Goal: Task Accomplishment & Management: Use online tool/utility

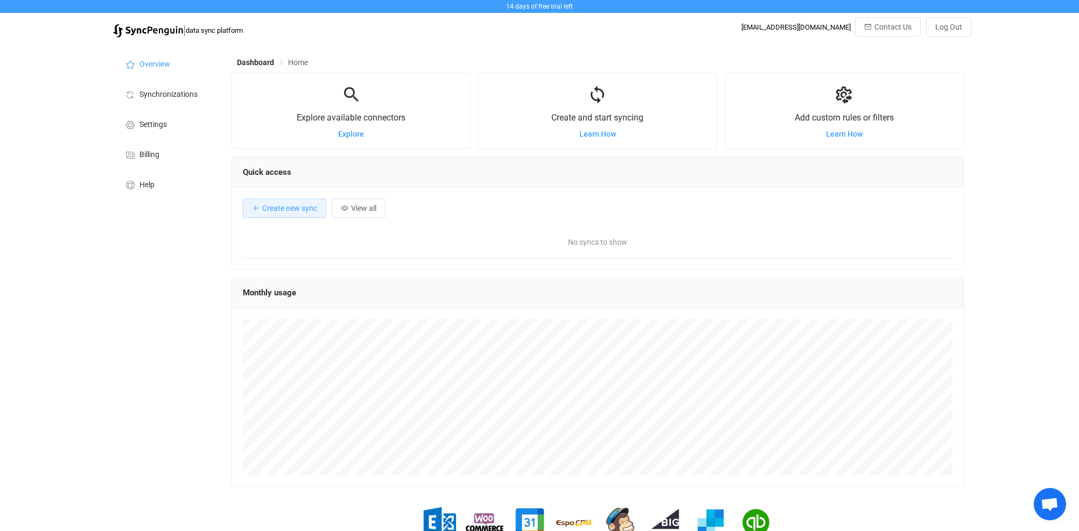
scroll to position [208, 732]
click at [276, 205] on span "Create new sync" at bounding box center [289, 208] width 55 height 9
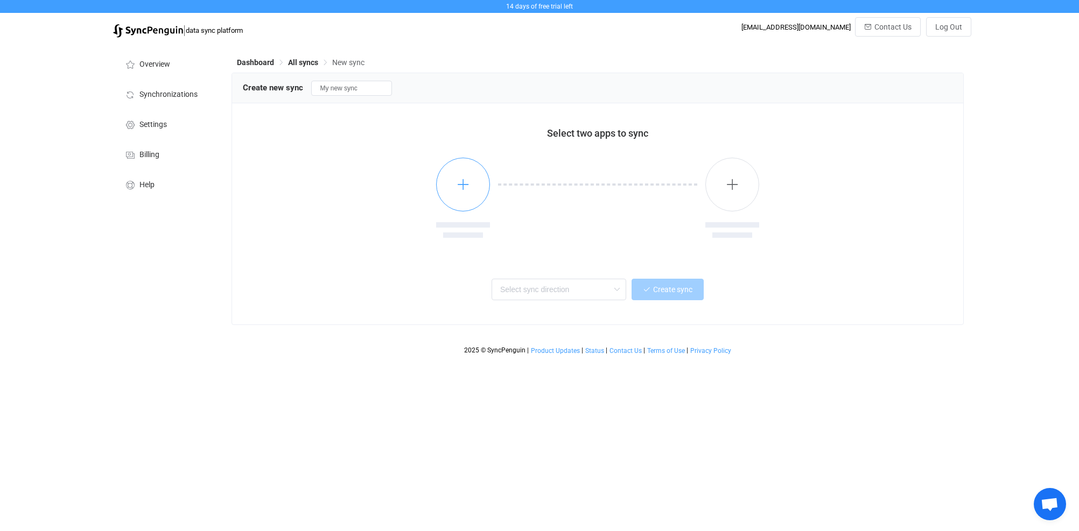
click at [464, 186] on icon "button" at bounding box center [463, 184] width 13 height 13
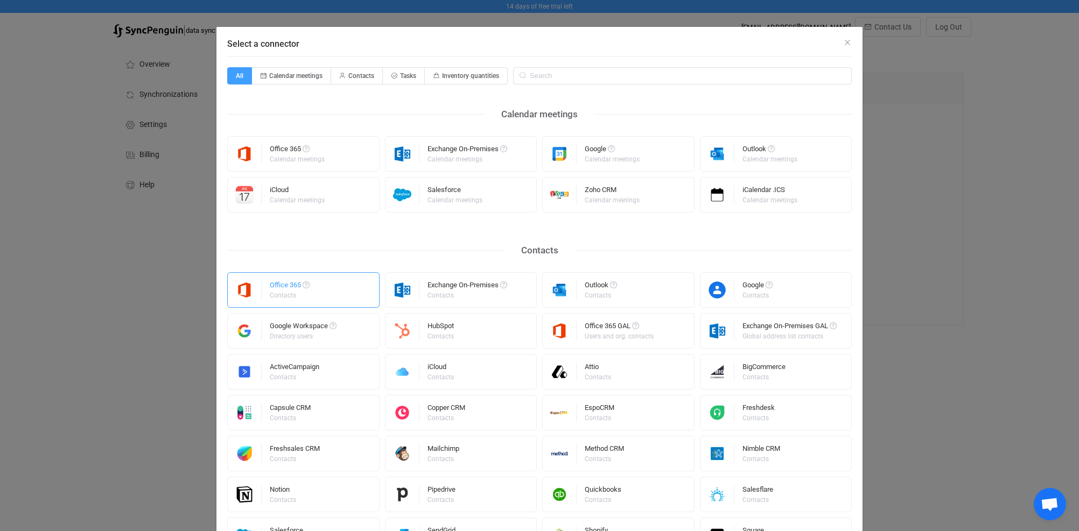
click at [273, 285] on div "Office 365" at bounding box center [290, 287] width 40 height 11
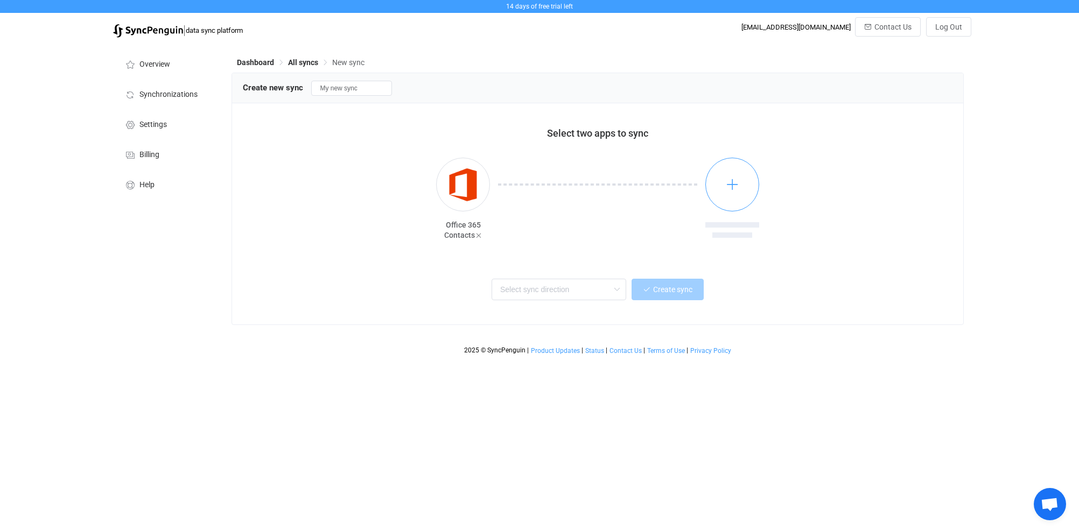
click at [733, 188] on icon "button" at bounding box center [732, 184] width 13 height 13
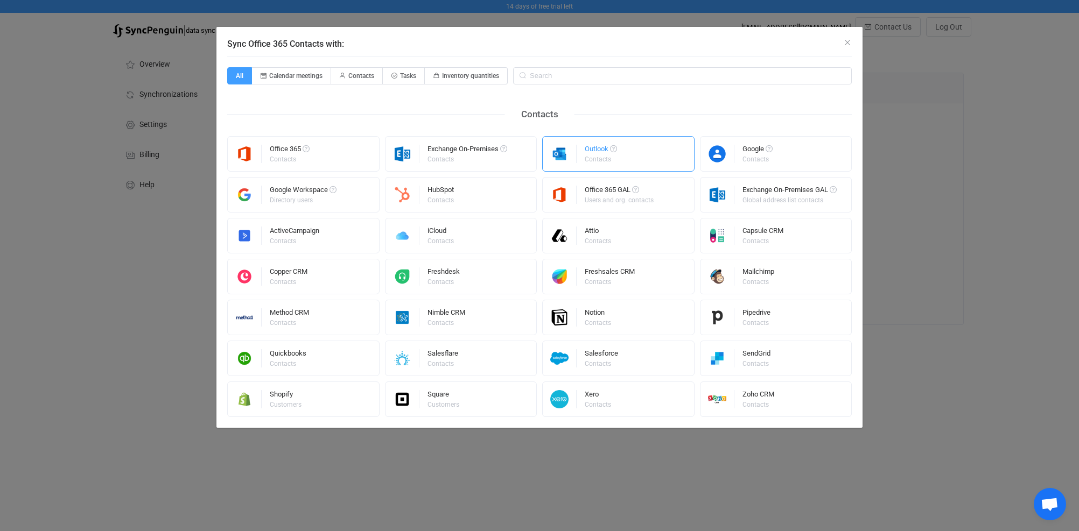
click at [599, 153] on div "Outlook" at bounding box center [601, 150] width 32 height 11
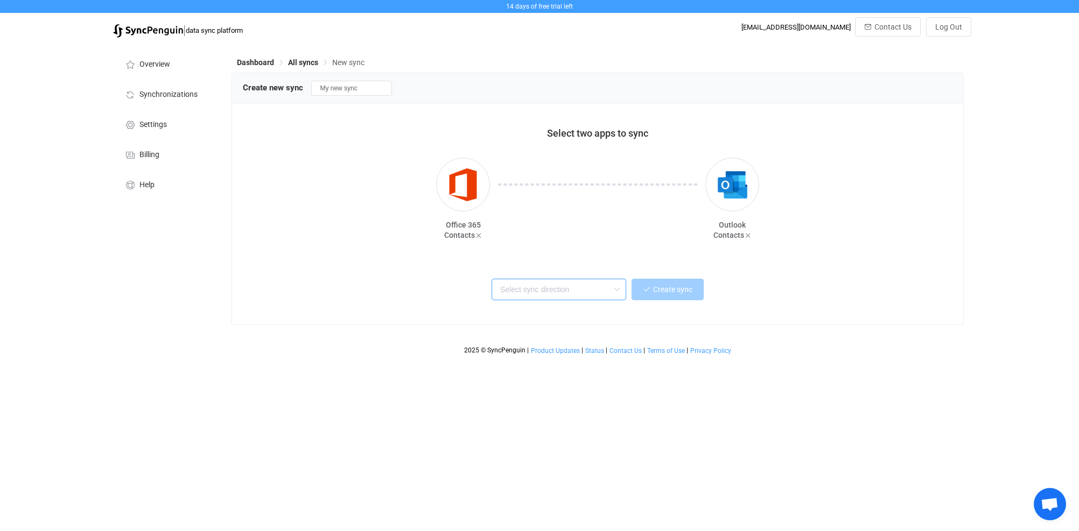
click at [534, 292] on input "text" at bounding box center [559, 290] width 135 height 22
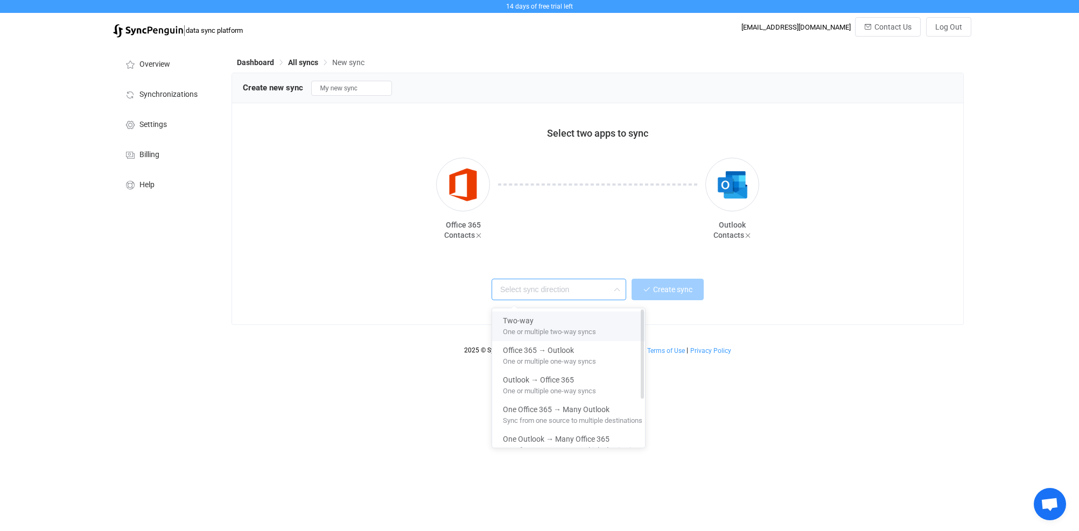
click at [526, 317] on span "Two-way" at bounding box center [518, 319] width 31 height 12
type input "Two-way"
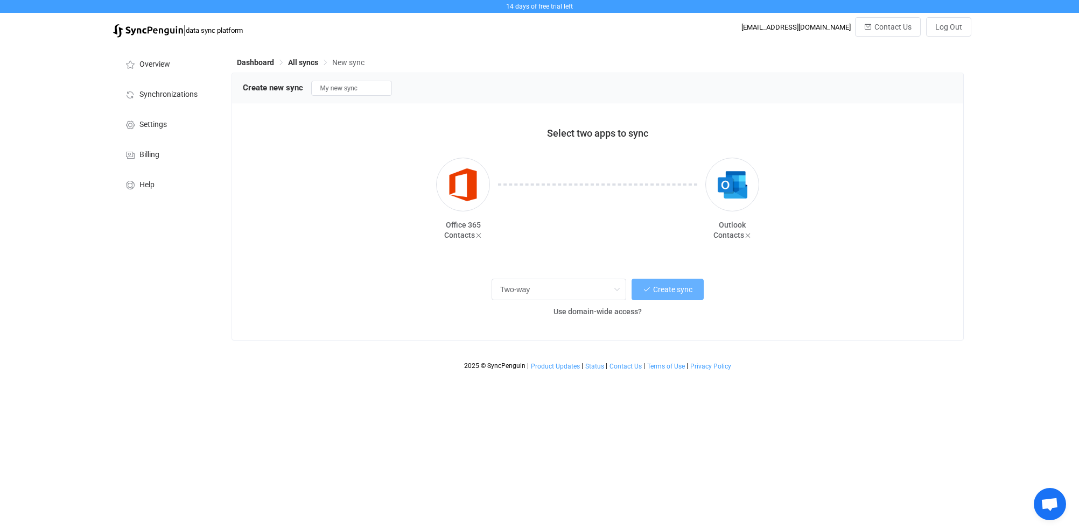
click at [672, 290] on span "Create sync" at bounding box center [672, 289] width 39 height 9
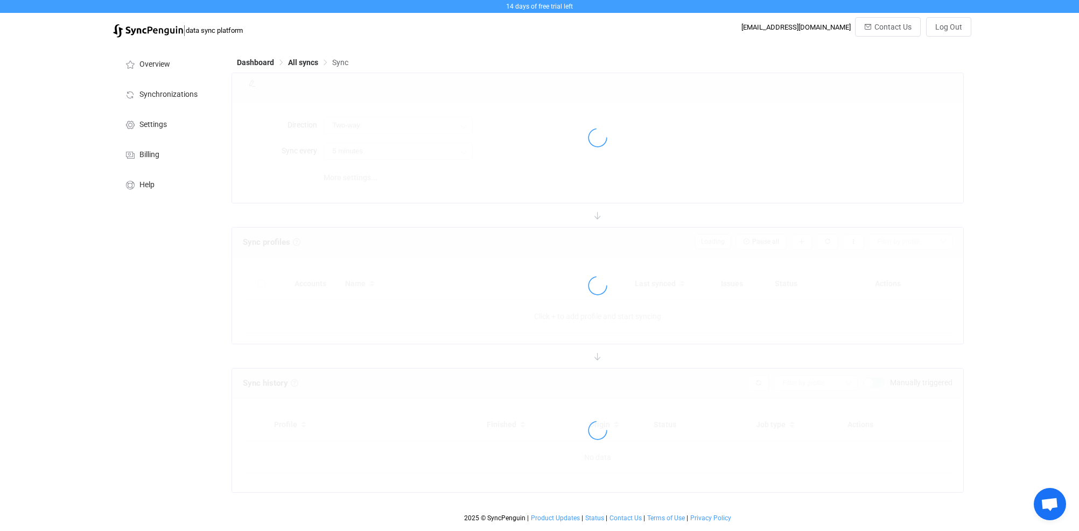
type input "10 minutes"
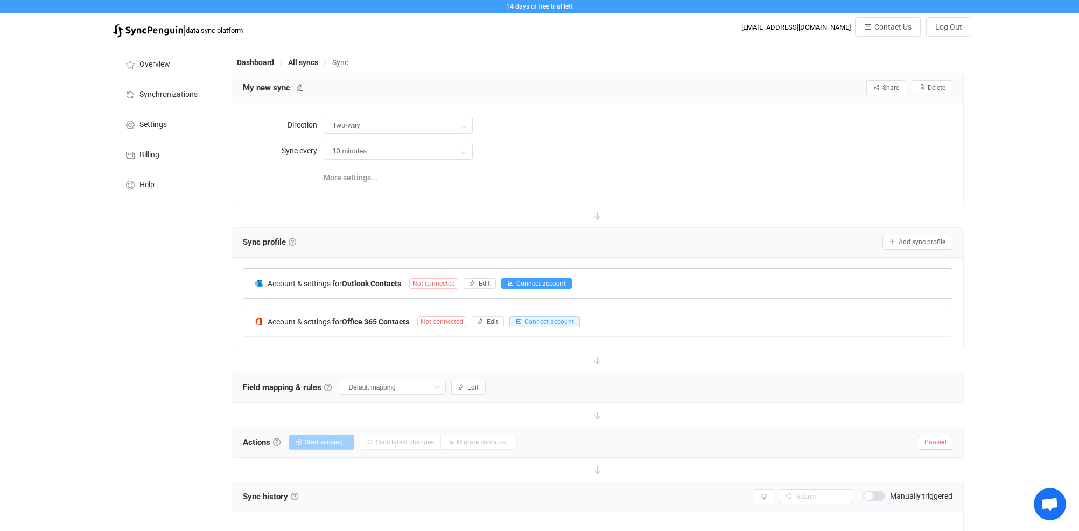
click at [541, 282] on span "Connect account" at bounding box center [541, 284] width 50 height 8
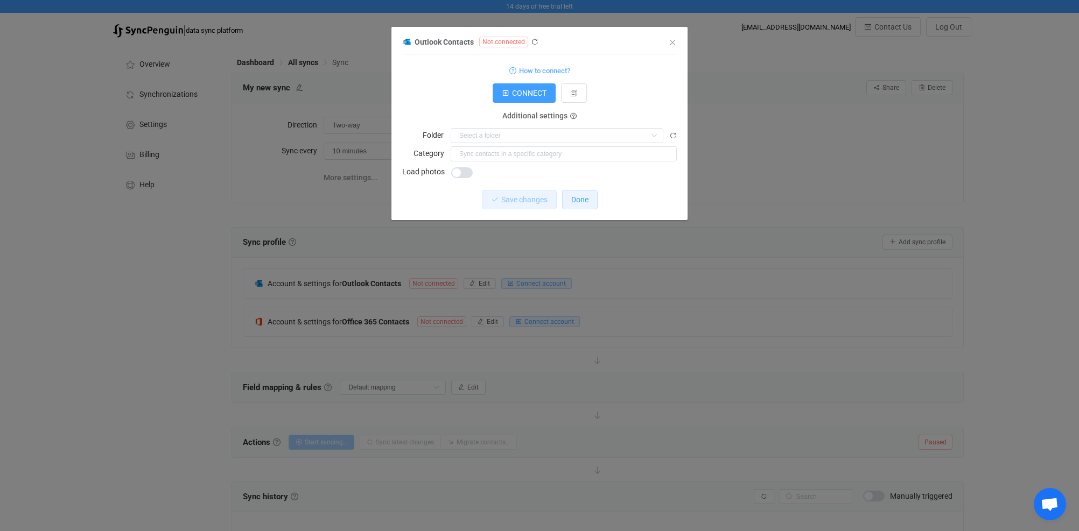
click at [585, 202] on span "Done" at bounding box center [579, 199] width 17 height 9
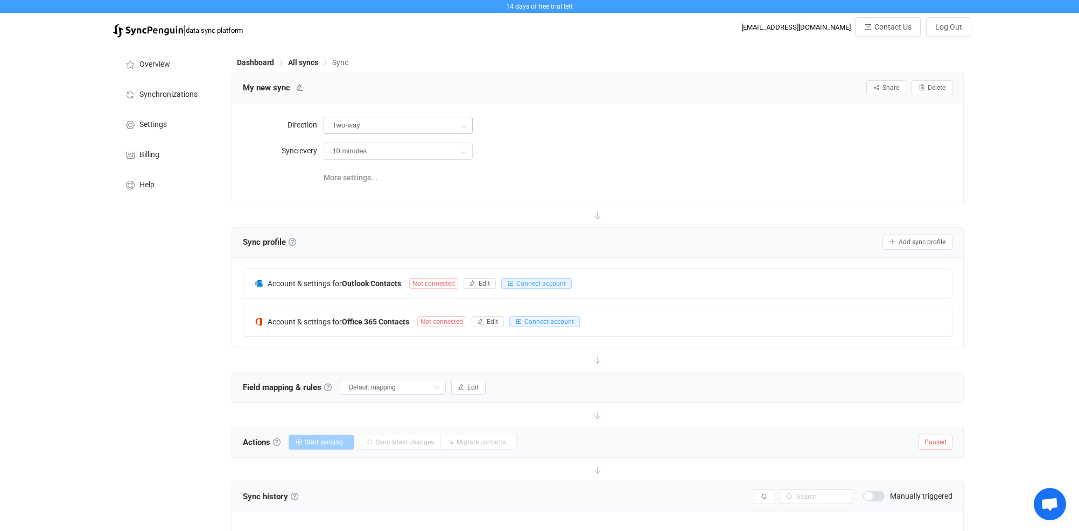
click at [463, 127] on icon at bounding box center [463, 126] width 13 height 22
click at [446, 189] on span "Outlook" at bounding box center [440, 193] width 26 height 9
click at [465, 127] on icon at bounding box center [463, 126] width 13 height 22
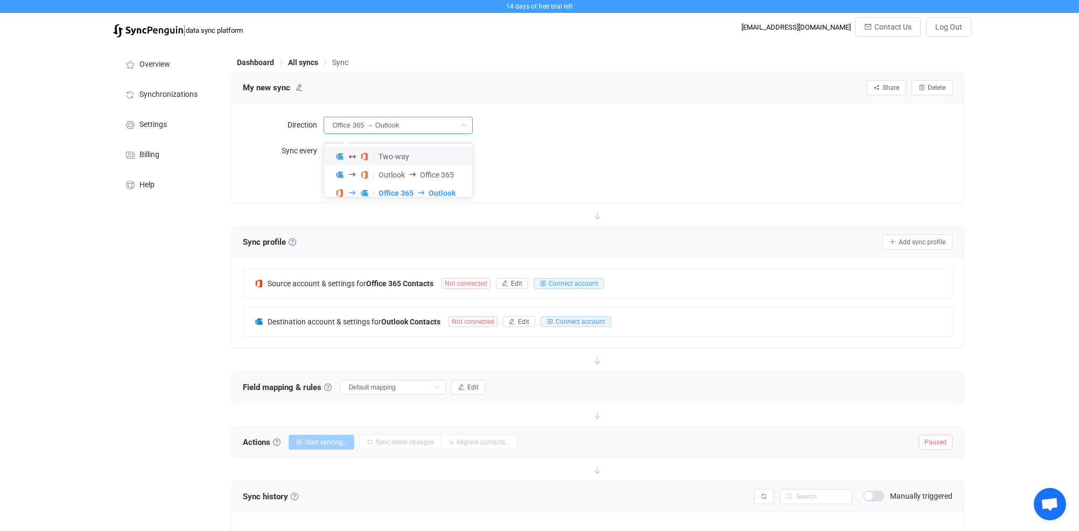
click at [444, 156] on li "Two-way" at bounding box center [402, 156] width 156 height 18
type input "Two-way"
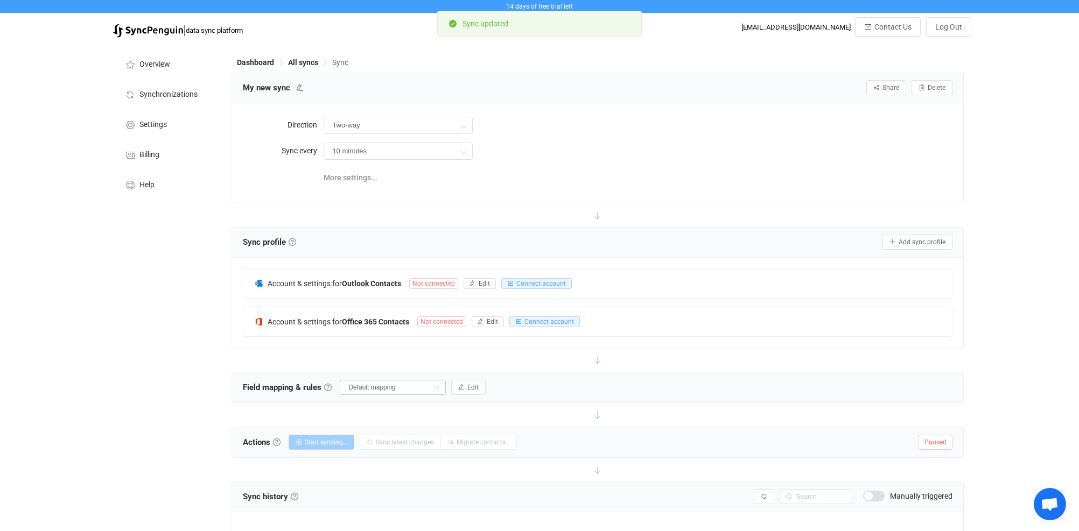
click at [439, 387] on icon at bounding box center [436, 387] width 13 height 15
click at [472, 385] on span "Edit" at bounding box center [472, 388] width 11 height 8
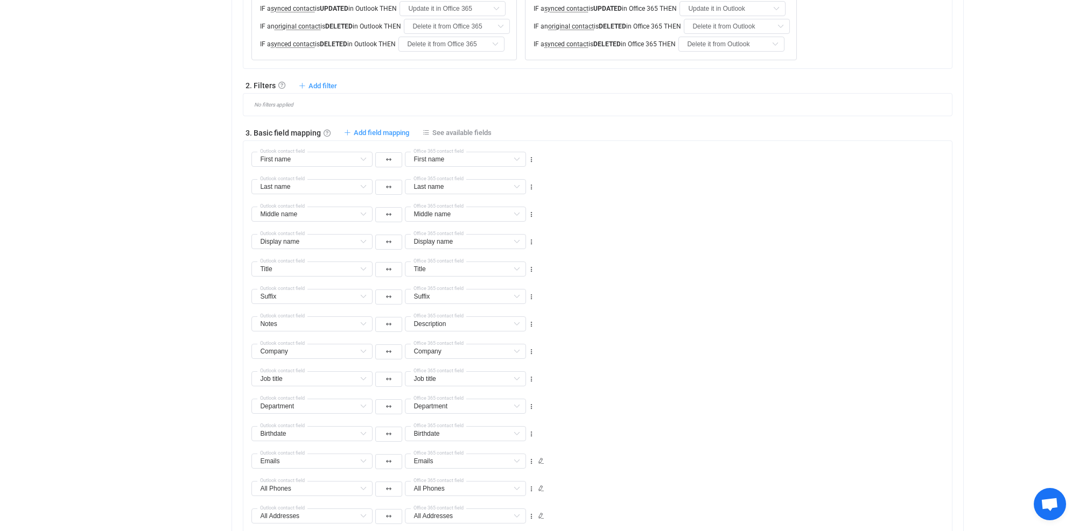
scroll to position [485, 0]
click at [384, 131] on span "Add field mapping" at bounding box center [381, 133] width 55 height 8
type input "First name"
type input "Last name"
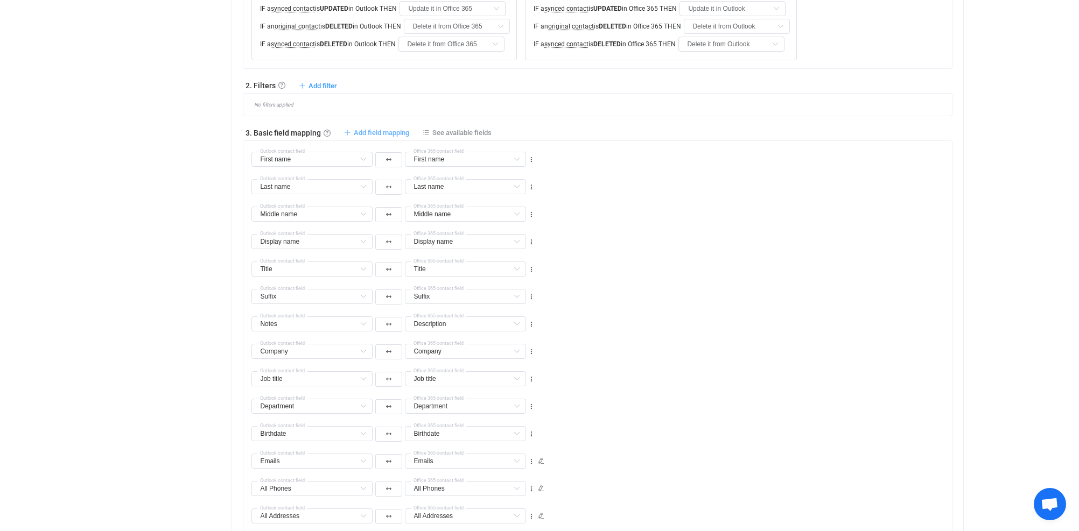
type input "Last name"
type input "Middle name"
type input "Display name"
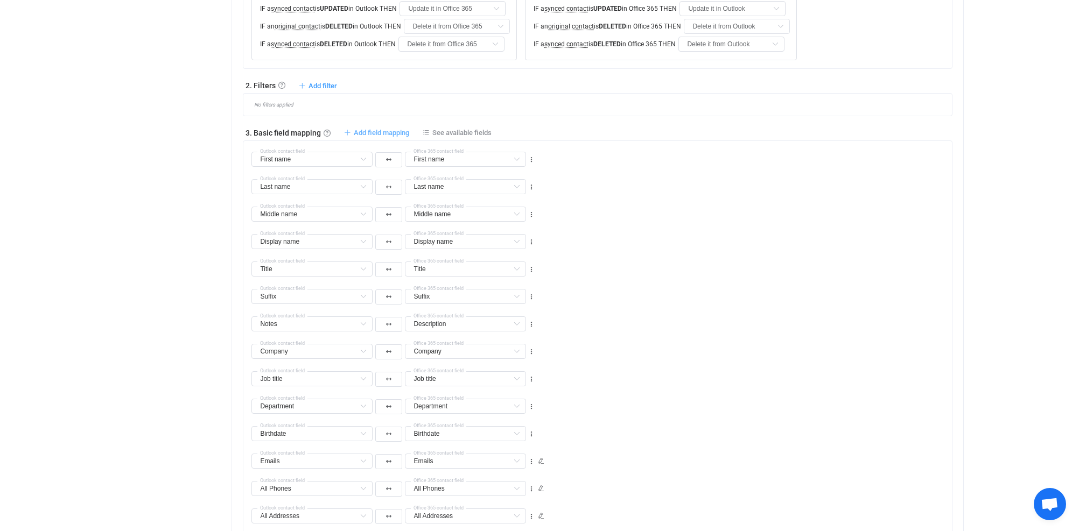
type input "Title"
type input "Suffix"
type input "Notes"
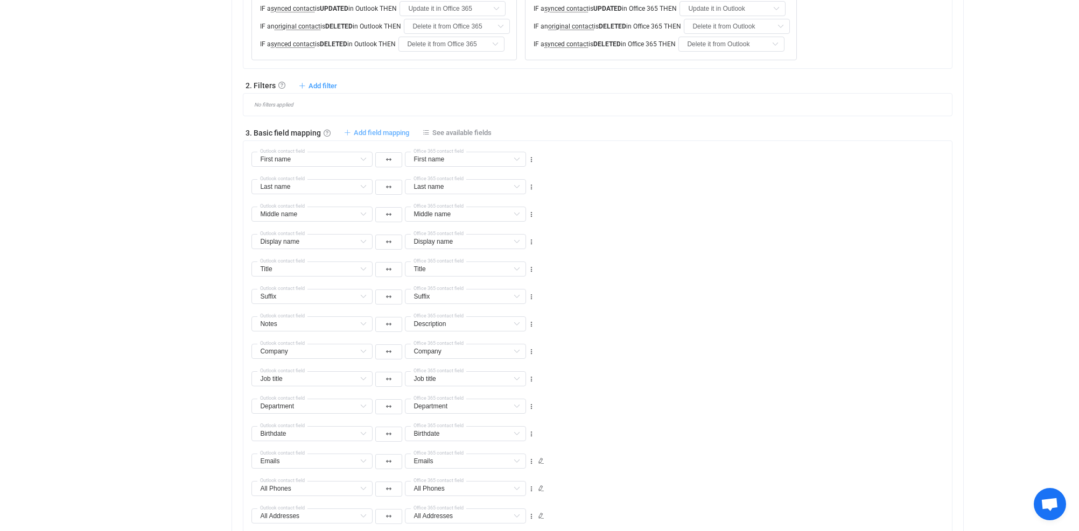
type input "Description"
type input "Company"
type input "Job title"
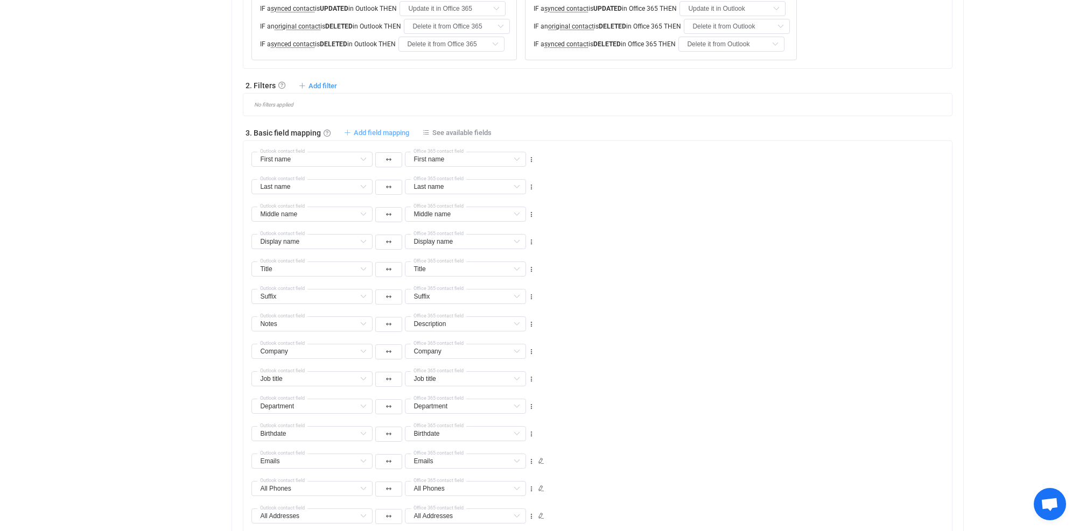
type input "Department"
type input "Birthdate"
type input "Emails"
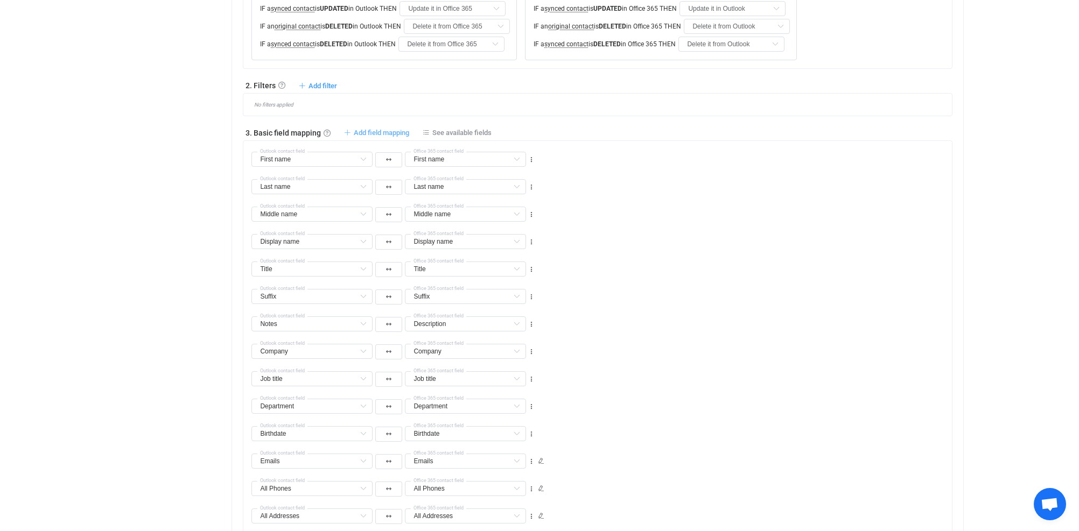
type input "Emails"
type input "All Phones"
click at [360, 159] on icon at bounding box center [362, 159] width 13 height 15
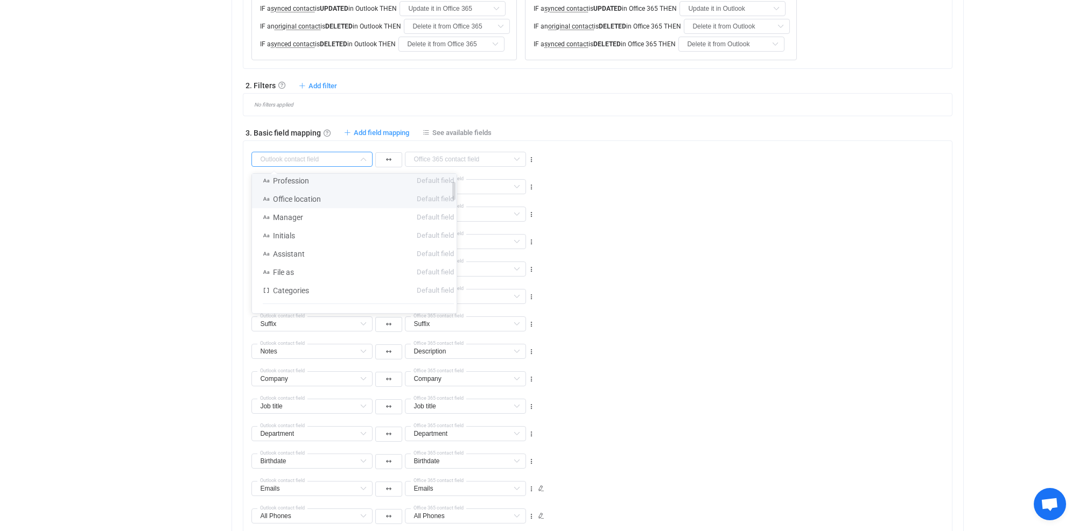
scroll to position [108, 0]
click at [303, 260] on span "Categories" at bounding box center [291, 261] width 36 height 9
type input "Categories"
click at [461, 160] on input "text" at bounding box center [465, 159] width 121 height 15
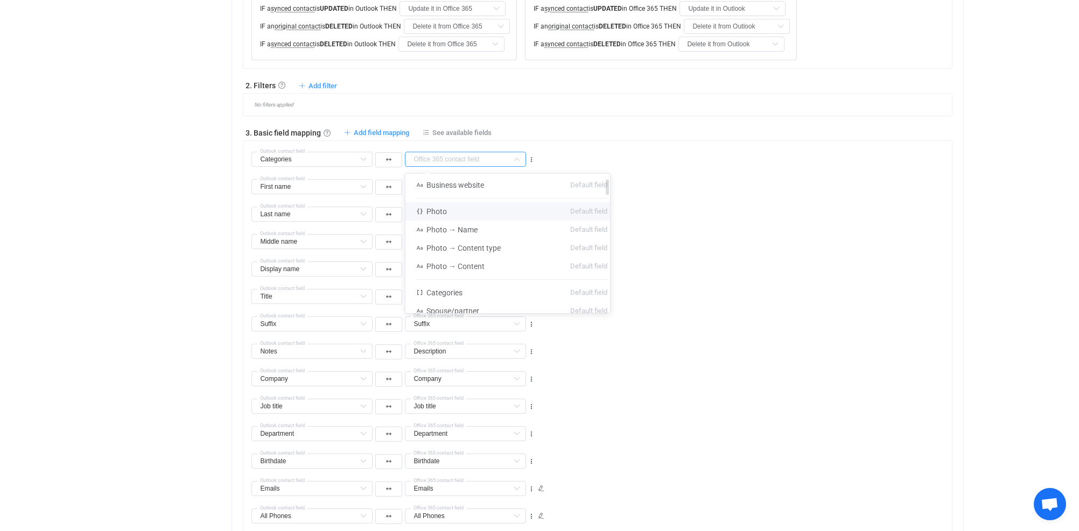
scroll to position [54, 0]
click at [457, 254] on span "Categories" at bounding box center [444, 258] width 36 height 9
type input "Categories"
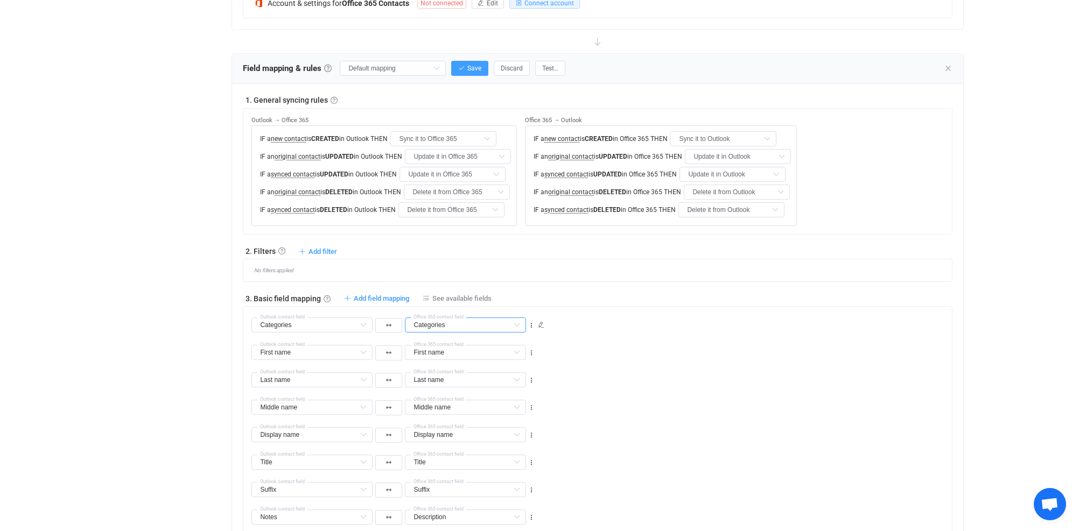
scroll to position [284, 0]
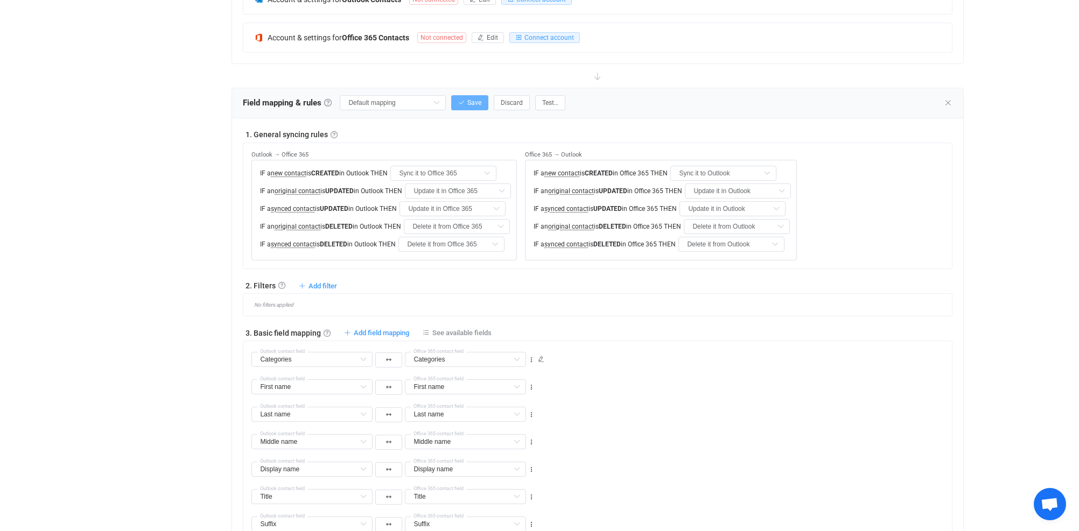
click at [478, 101] on span "Save" at bounding box center [474, 103] width 14 height 8
type input "My custom field mapping"
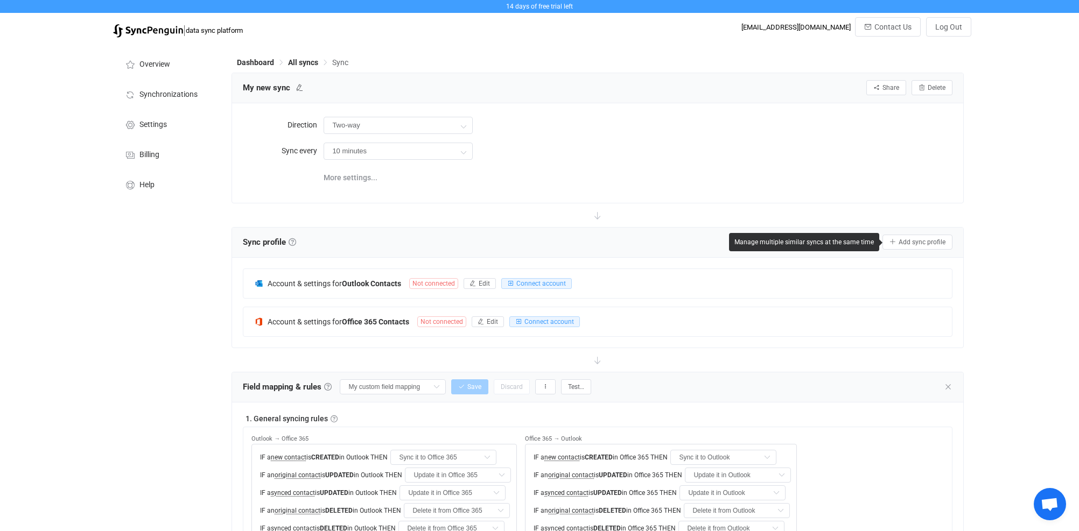
scroll to position [0, 0]
